Goal: Check status: Check status

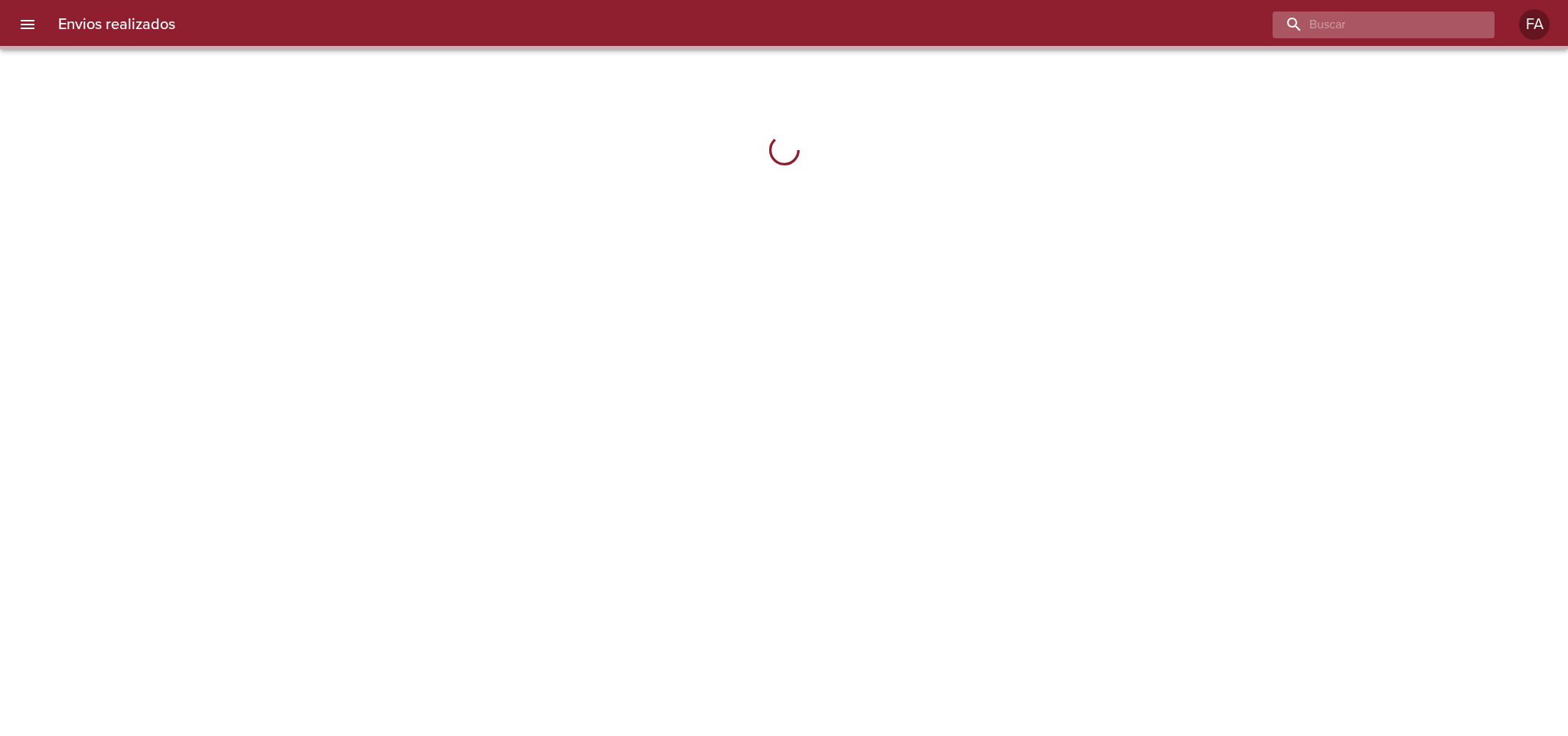
click at [1451, 24] on input "buscar" at bounding box center [1370, 24] width 196 height 26
paste input "9446087"
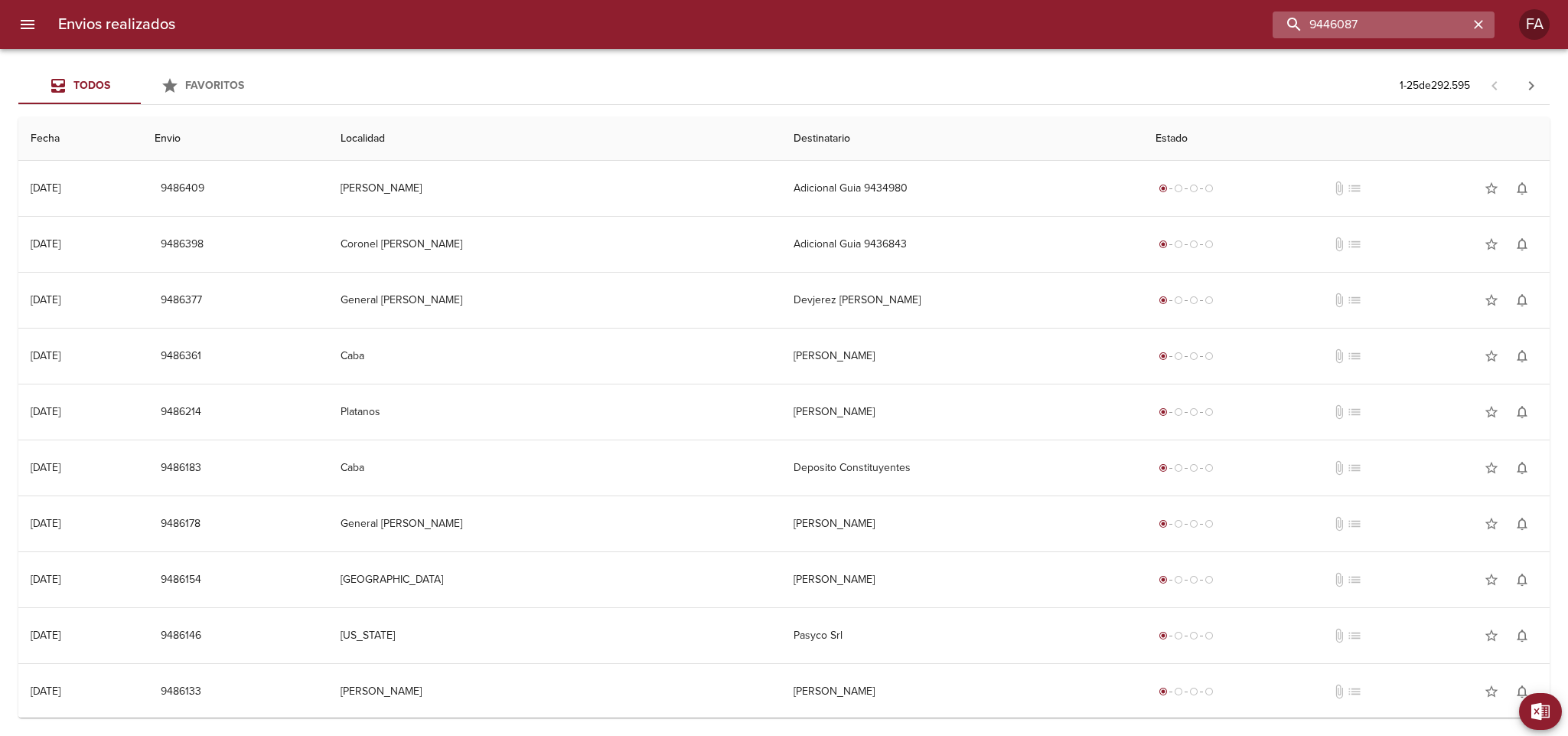
type input "9446087"
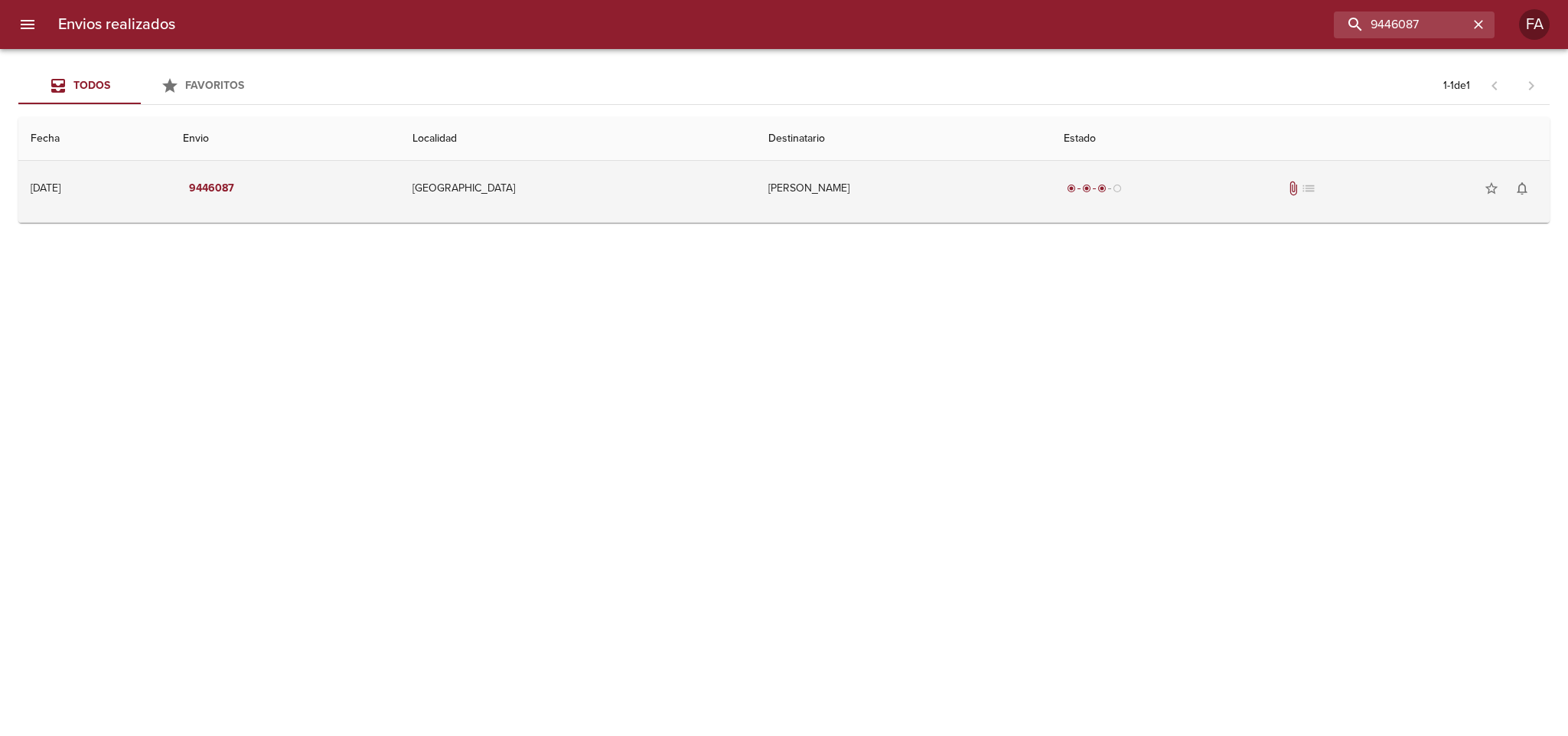
click at [824, 203] on td "[PERSON_NAME]" at bounding box center [903, 188] width 295 height 55
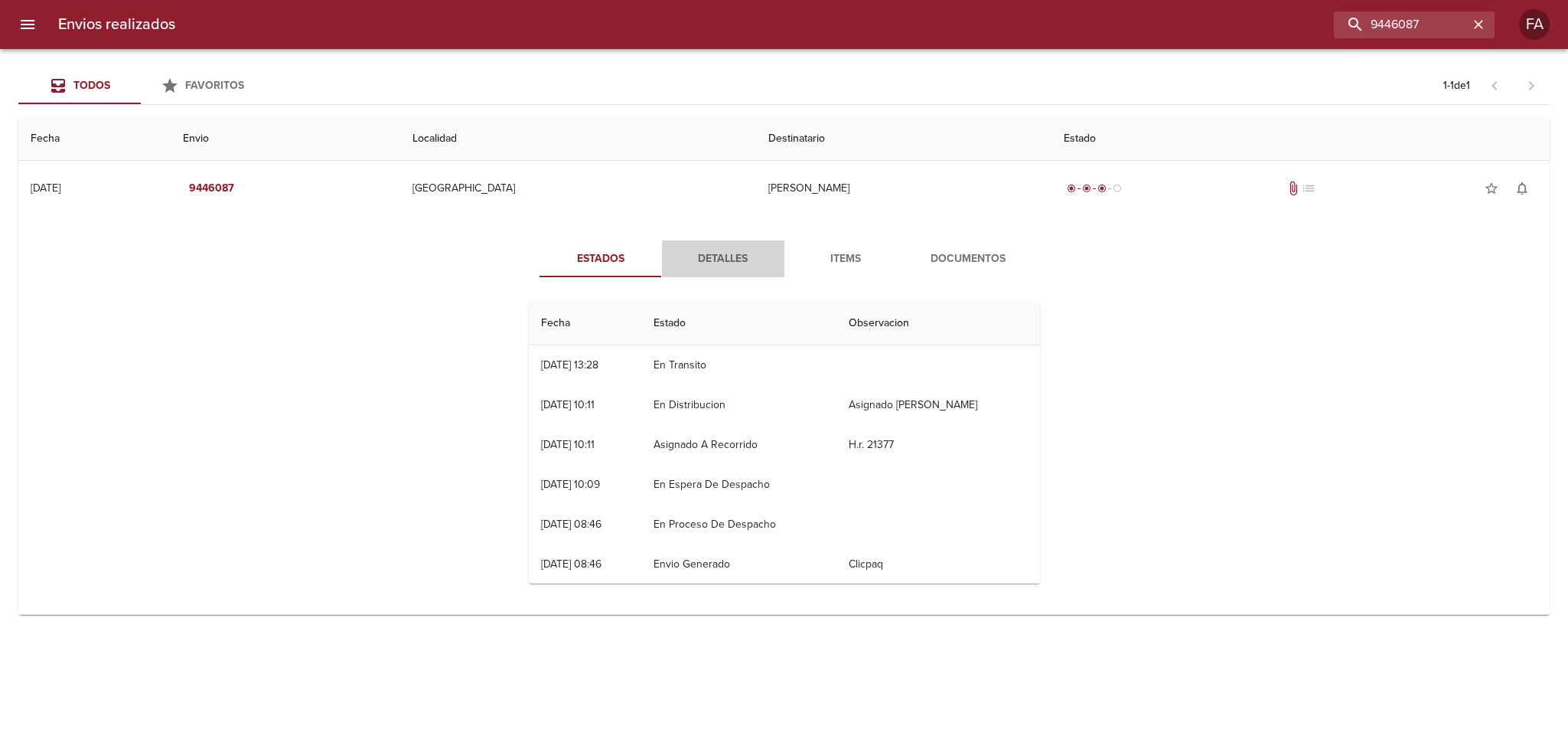
click at [714, 251] on span "Detalles" at bounding box center [723, 259] width 104 height 19
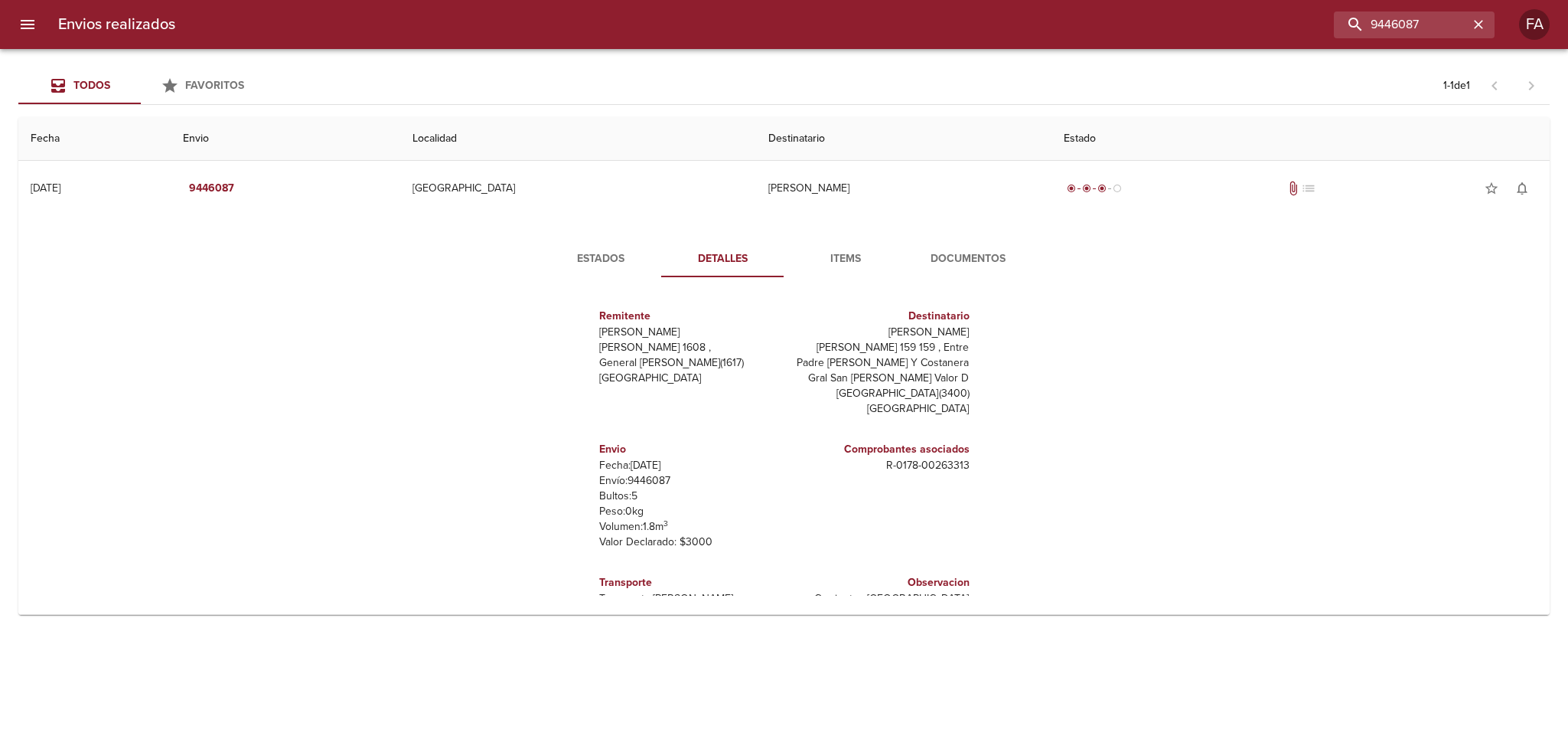
drag, startPoint x: 832, startPoint y: 332, endPoint x: 960, endPoint y: 328, distance: 128.1
click at [960, 328] on div "Destinatario Marina Del [PERSON_NAME] [PERSON_NAME][STREET_ADDRESS][PERSON_NAME…" at bounding box center [880, 362] width 191 height 133
copy p "[PERSON_NAME]"
click at [968, 248] on button "Documentos" at bounding box center [968, 259] width 122 height 37
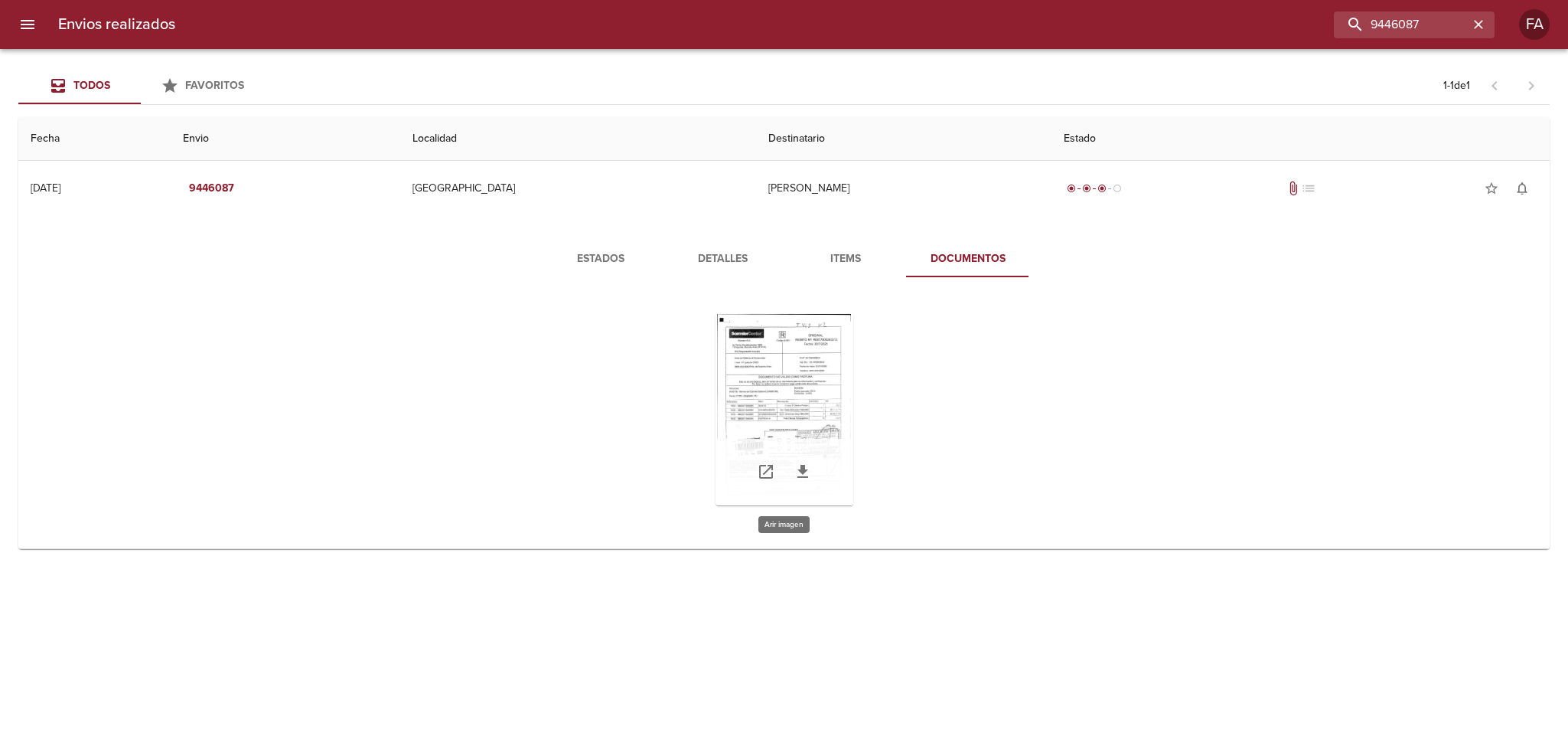
click at [776, 391] on div "Tabla de envíos del cliente" at bounding box center [784, 409] width 138 height 191
